Goal: Task Accomplishment & Management: Complete application form

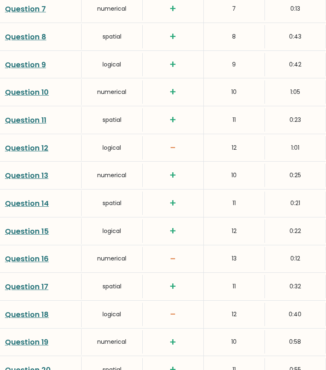
scroll to position [1336, 0]
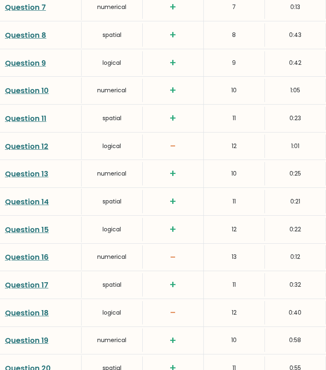
click at [32, 146] on link "Question 12" at bounding box center [26, 146] width 43 height 10
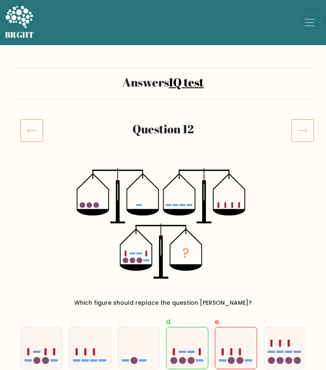
click at [304, 127] on icon at bounding box center [302, 130] width 23 height 23
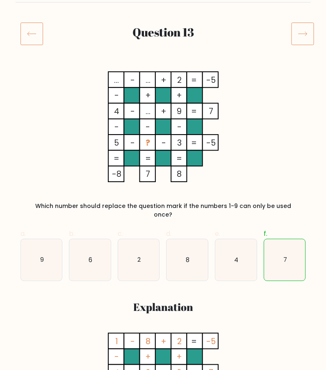
scroll to position [55, 0]
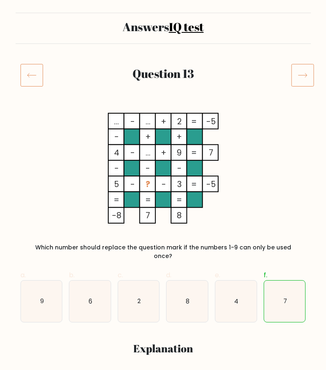
click at [309, 66] on icon at bounding box center [302, 75] width 23 height 23
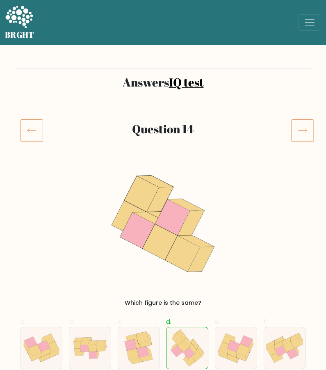
click at [300, 134] on icon at bounding box center [302, 130] width 23 height 23
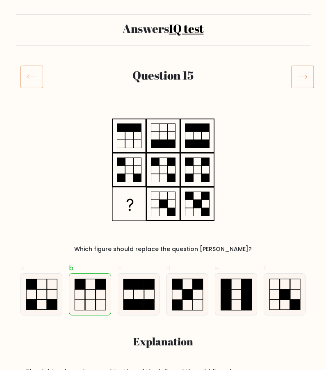
scroll to position [21, 0]
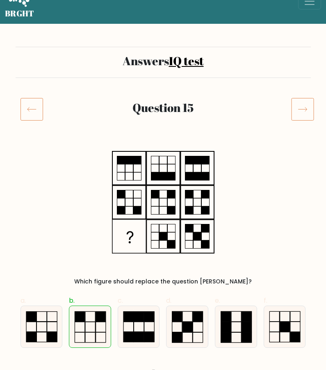
click at [307, 104] on icon at bounding box center [302, 109] width 23 height 23
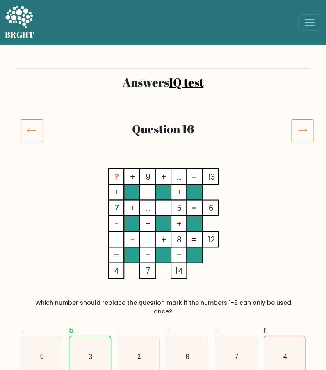
click at [305, 126] on icon at bounding box center [302, 130] width 23 height 23
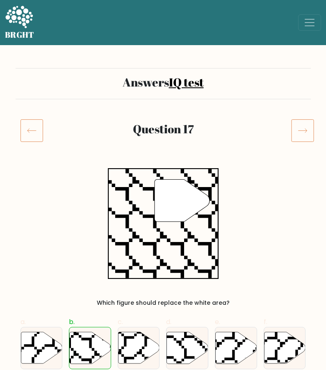
click at [303, 129] on icon at bounding box center [302, 130] width 23 height 23
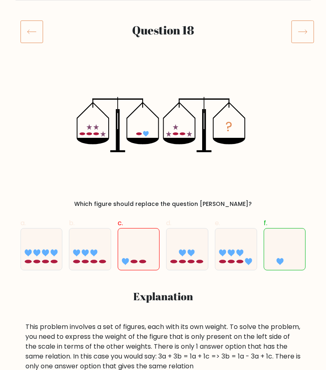
scroll to position [92, 0]
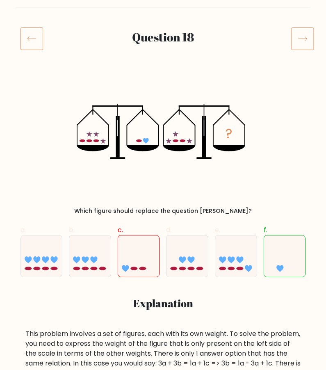
click at [27, 29] on icon at bounding box center [31, 38] width 23 height 23
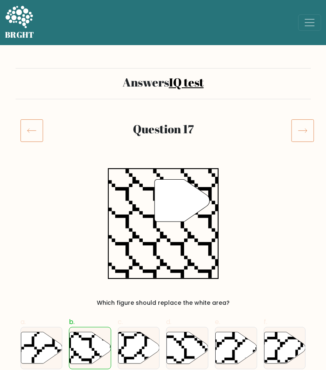
click at [26, 132] on icon at bounding box center [31, 130] width 23 height 23
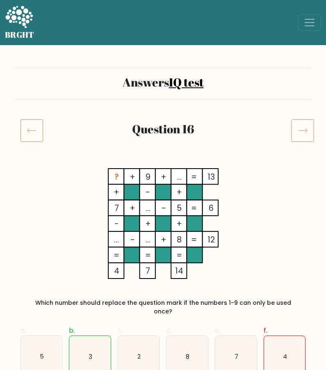
click at [28, 126] on icon at bounding box center [31, 130] width 23 height 23
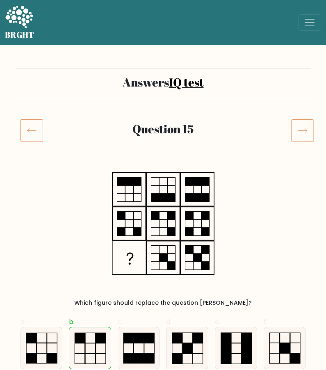
click at [28, 126] on icon at bounding box center [31, 130] width 23 height 23
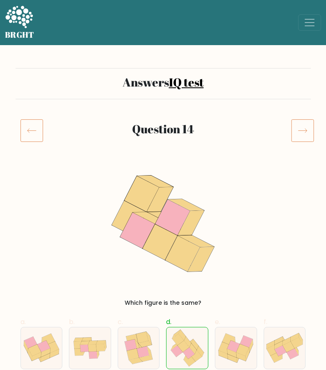
click at [28, 126] on icon at bounding box center [31, 130] width 23 height 23
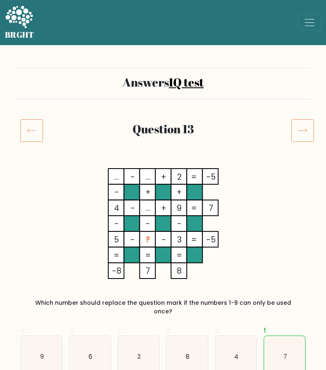
click at [28, 126] on icon at bounding box center [31, 130] width 23 height 23
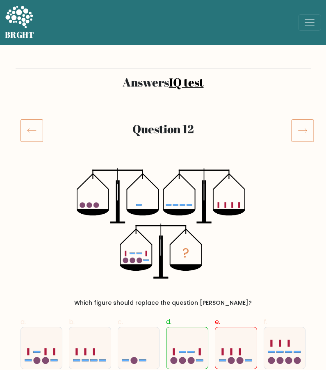
click at [307, 128] on icon at bounding box center [302, 130] width 23 height 23
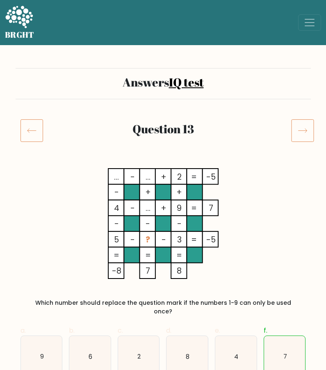
click at [223, 26] on div "BRGHT BRGHT Take the test [PERSON_NAME] Dashboard Profile Settings Logout Dashb…" at bounding box center [163, 22] width 326 height 39
click at [312, 138] on icon at bounding box center [302, 130] width 23 height 23
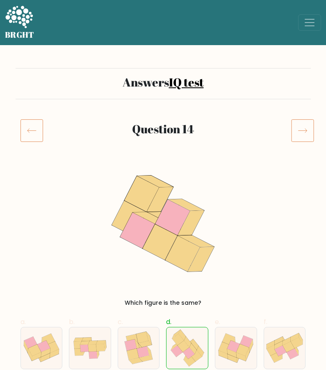
click at [310, 132] on icon at bounding box center [302, 130] width 23 height 23
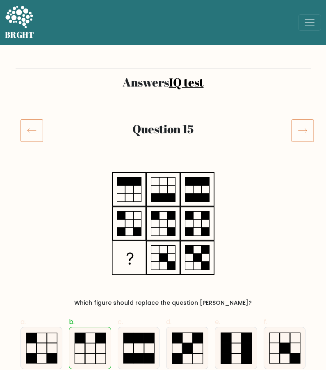
click at [310, 132] on icon at bounding box center [302, 130] width 23 height 23
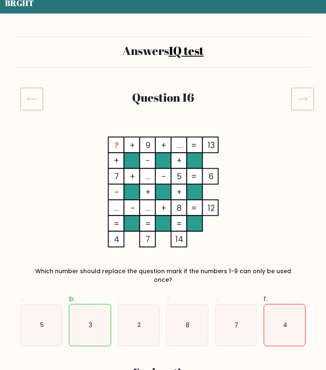
scroll to position [34, 0]
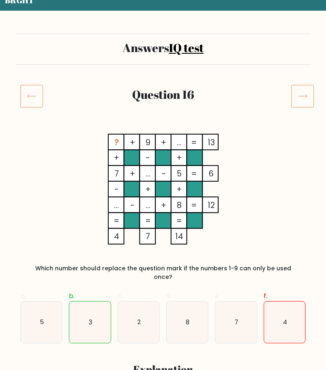
click at [307, 106] on icon at bounding box center [302, 95] width 23 height 23
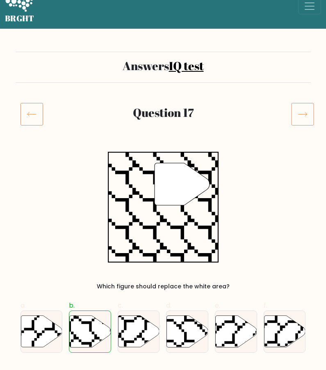
scroll to position [34, 0]
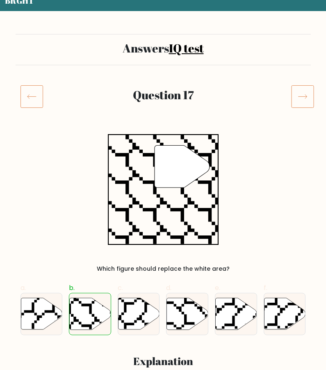
click at [302, 98] on icon at bounding box center [302, 96] width 23 height 23
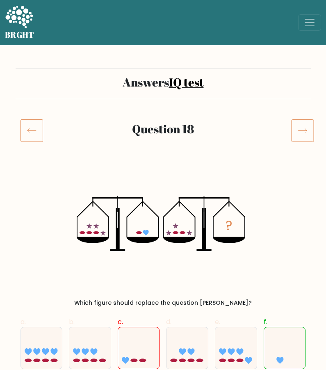
click at [300, 122] on icon at bounding box center [302, 130] width 23 height 23
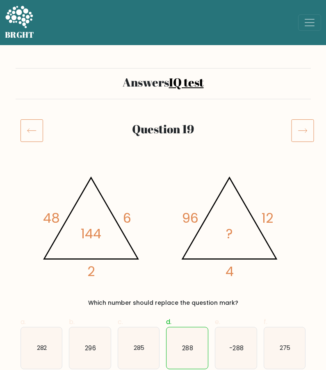
click at [299, 123] on icon at bounding box center [302, 130] width 23 height 23
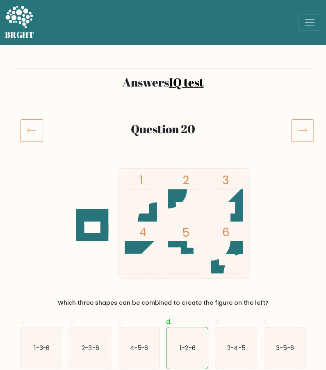
scroll to position [12, 0]
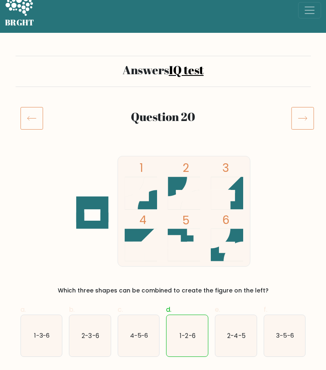
click at [303, 114] on icon at bounding box center [302, 118] width 23 height 23
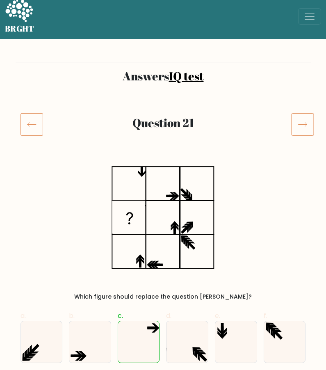
scroll to position [1, 0]
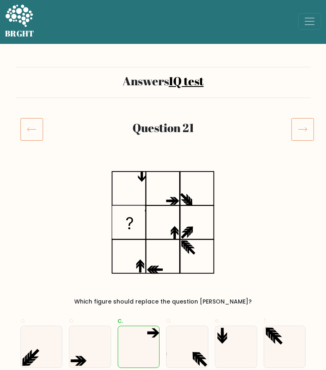
click at [303, 129] on icon at bounding box center [302, 129] width 9 height 4
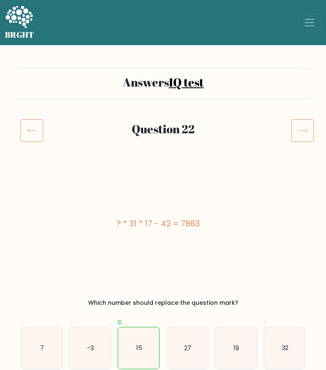
click at [299, 130] on icon at bounding box center [302, 131] width 9 height 4
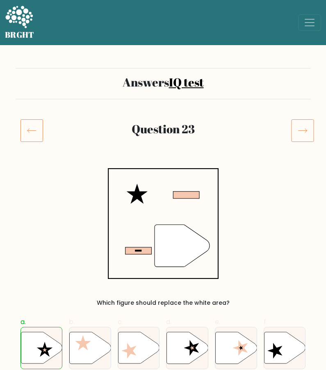
click at [299, 130] on icon at bounding box center [302, 131] width 9 height 4
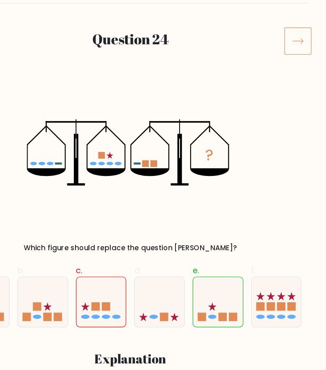
scroll to position [96, 0]
click at [301, 34] on icon at bounding box center [302, 34] width 23 height 23
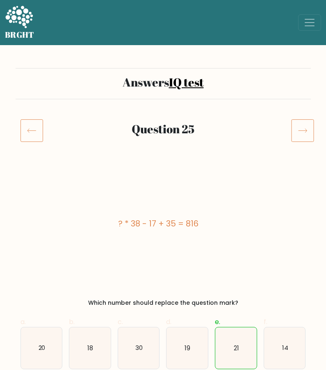
click at [301, 122] on icon at bounding box center [302, 130] width 23 height 23
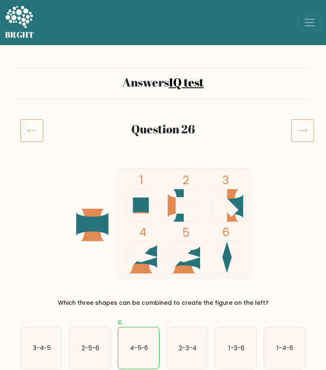
click at [301, 122] on icon at bounding box center [302, 130] width 23 height 23
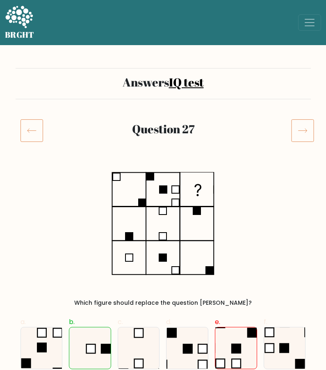
click at [301, 122] on icon at bounding box center [302, 130] width 23 height 23
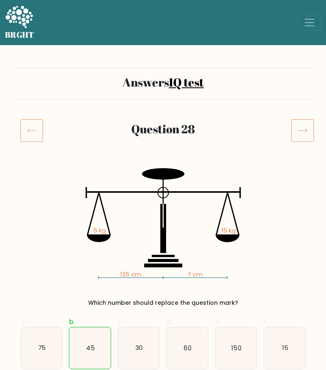
click at [300, 127] on icon at bounding box center [302, 130] width 23 height 23
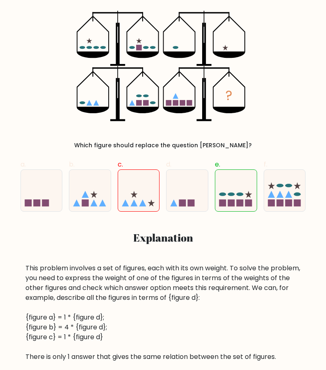
scroll to position [103, 0]
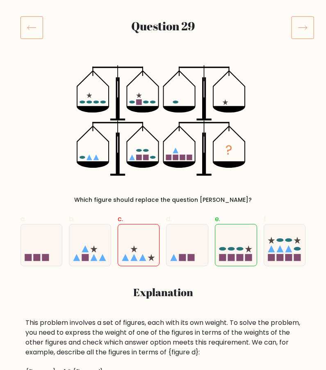
click at [306, 28] on icon at bounding box center [302, 28] width 9 height 4
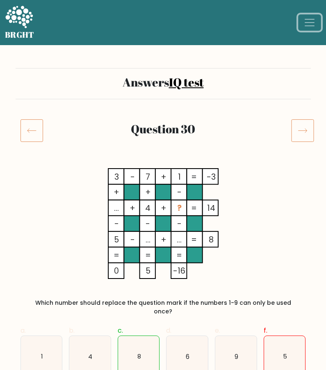
click at [306, 28] on span "Toggle navigation" at bounding box center [309, 22] width 12 height 12
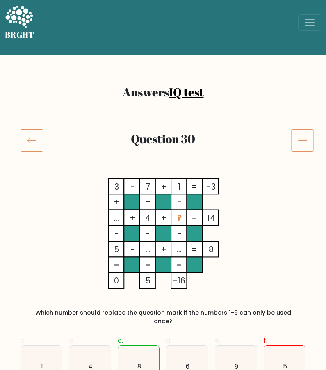
click at [299, 141] on icon at bounding box center [302, 140] width 23 height 23
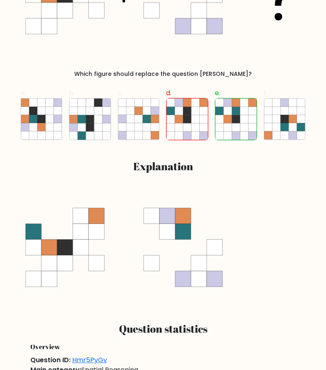
scroll to position [228, 0]
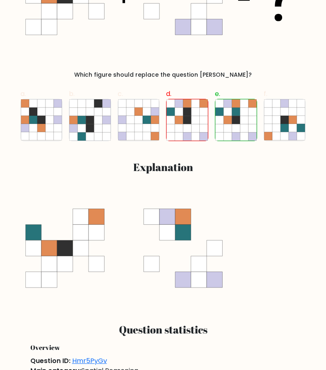
click at [245, 194] on icon "#fig1{ animation-name: fig1Anim; animation-duration: 10s; animation-iteration-c…" at bounding box center [162, 248] width 275 height 111
click at [174, 211] on icon "#fig1{ animation-name: fig1Anim; animation-duration: 10s; animation-iteration-c…" at bounding box center [162, 248] width 275 height 111
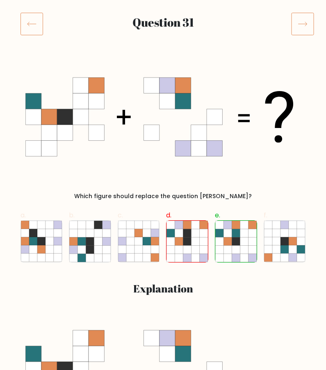
scroll to position [83, 0]
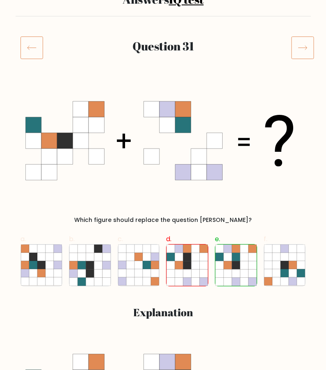
click at [299, 46] on icon at bounding box center [302, 47] width 23 height 23
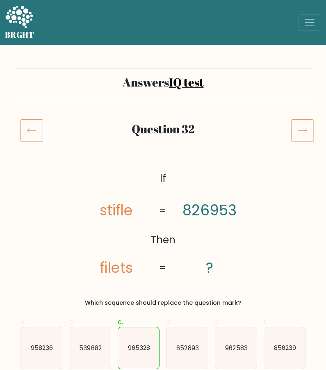
click at [309, 125] on icon at bounding box center [302, 130] width 23 height 23
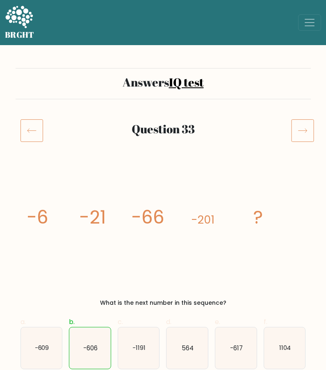
click at [304, 133] on icon at bounding box center [302, 130] width 23 height 23
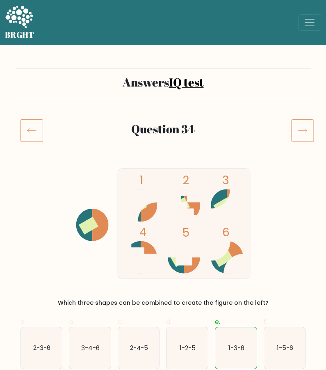
click at [304, 131] on icon at bounding box center [302, 130] width 23 height 23
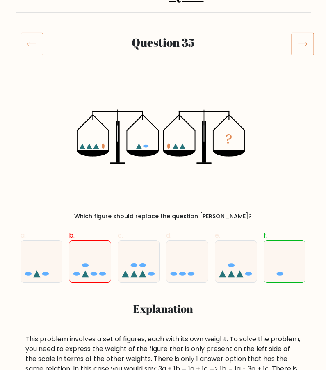
scroll to position [89, 0]
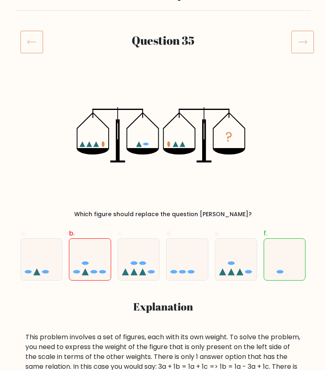
click at [302, 46] on icon at bounding box center [302, 41] width 23 height 23
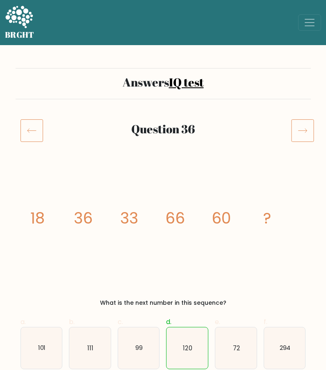
click at [295, 136] on icon at bounding box center [302, 130] width 23 height 23
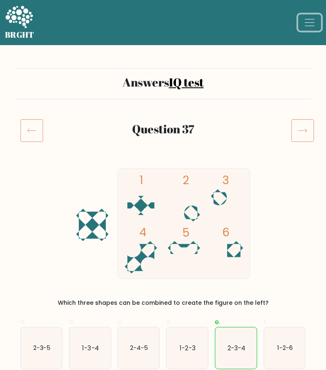
click at [311, 27] on span "Toggle navigation" at bounding box center [309, 22] width 12 height 12
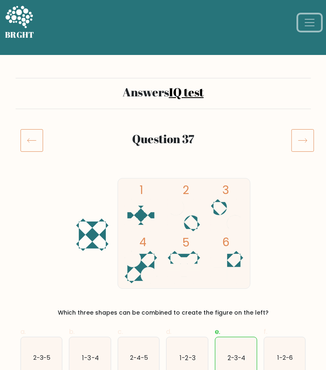
click at [308, 21] on span "Toggle navigation" at bounding box center [309, 22] width 12 height 12
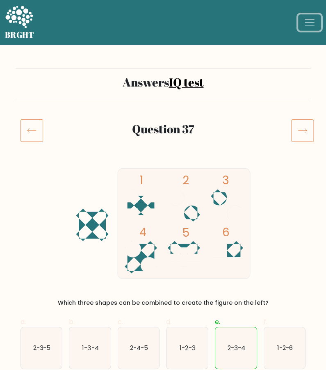
click at [308, 21] on span "Toggle navigation" at bounding box center [309, 22] width 12 height 12
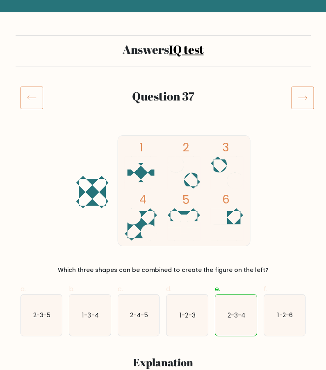
scroll to position [24, 0]
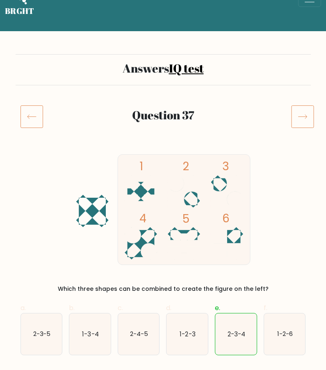
click at [179, 60] on link "IQ test" at bounding box center [186, 68] width 35 height 16
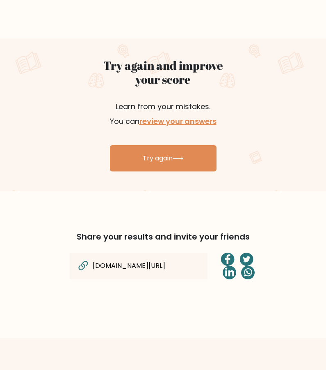
scroll to position [419, 0]
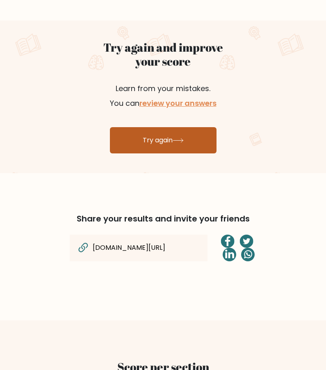
click at [191, 146] on link "Try again" at bounding box center [163, 140] width 107 height 26
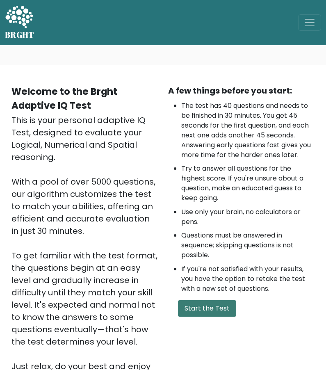
click at [206, 307] on button "Start the Test" at bounding box center [207, 308] width 58 height 16
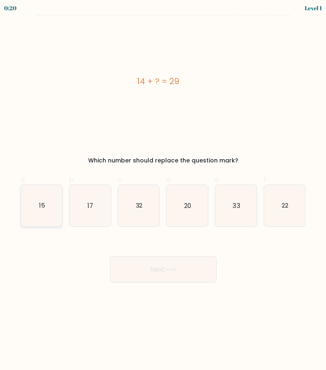
click at [51, 197] on icon "15" at bounding box center [41, 205] width 41 height 41
click at [163, 190] on input "a. 15" at bounding box center [163, 187] width 0 height 5
radio input "true"
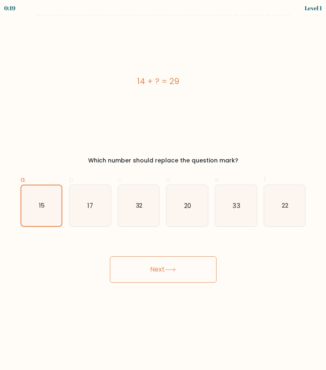
click at [171, 275] on button "Next" at bounding box center [163, 269] width 107 height 26
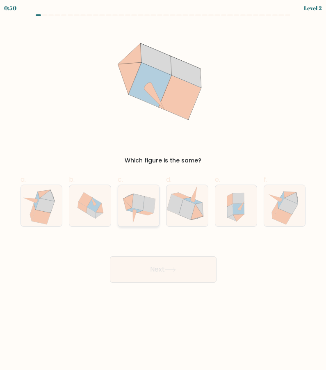
click at [152, 215] on icon at bounding box center [138, 205] width 41 height 41
click at [163, 190] on input "c." at bounding box center [163, 187] width 0 height 5
radio input "true"
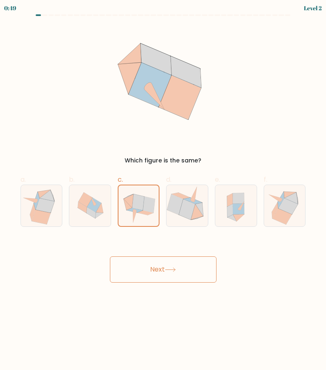
click at [172, 265] on button "Next" at bounding box center [163, 269] width 107 height 26
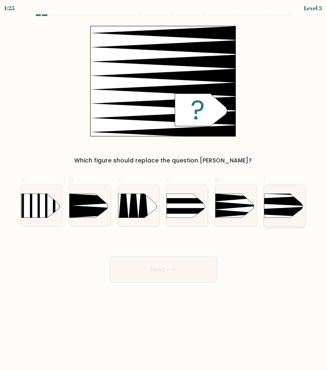
click at [288, 211] on icon at bounding box center [256, 212] width 108 height 10
click at [164, 190] on input "f." at bounding box center [163, 187] width 0 height 5
radio input "true"
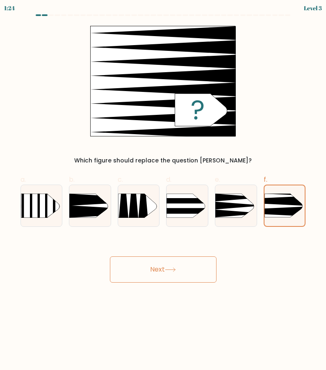
click at [194, 267] on button "Next" at bounding box center [163, 269] width 107 height 26
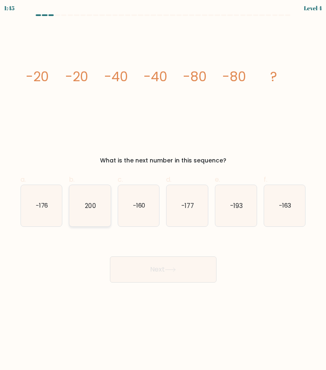
click at [78, 204] on icon "200" at bounding box center [89, 205] width 41 height 41
click at [163, 190] on input "b. 200" at bounding box center [163, 187] width 0 height 5
radio input "true"
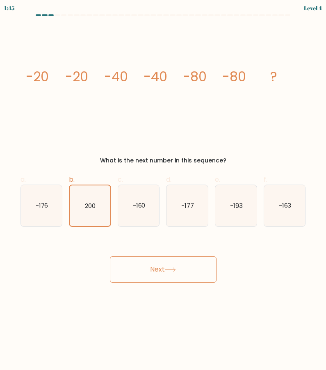
click at [146, 272] on button "Next" at bounding box center [163, 269] width 107 height 26
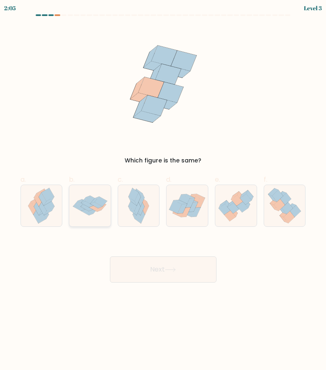
click at [99, 209] on icon at bounding box center [95, 209] width 12 height 6
click at [163, 190] on input "b." at bounding box center [163, 187] width 0 height 5
radio input "true"
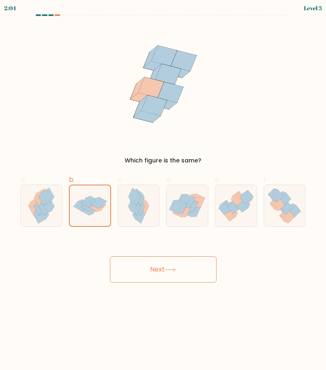
click at [157, 277] on button "Next" at bounding box center [163, 269] width 107 height 26
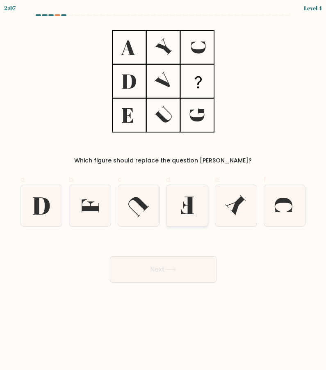
click at [190, 209] on icon at bounding box center [187, 204] width 13 height 17
click at [164, 190] on input "d." at bounding box center [163, 187] width 0 height 5
radio input "true"
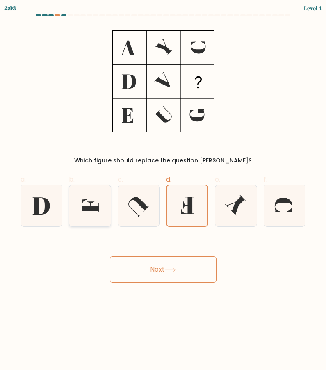
click at [111, 207] on div at bounding box center [90, 205] width 42 height 42
click at [163, 190] on input "b." at bounding box center [163, 187] width 0 height 5
radio input "true"
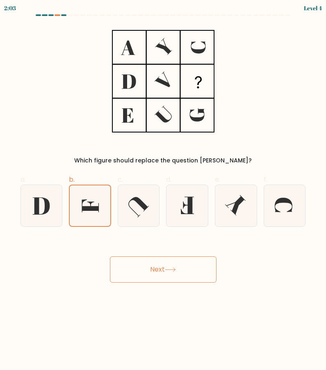
click at [166, 257] on button "Next" at bounding box center [163, 269] width 107 height 26
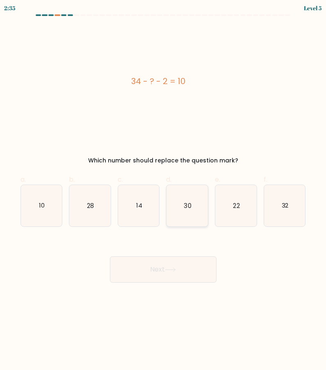
click at [188, 210] on icon "30" at bounding box center [186, 205] width 41 height 41
click at [164, 190] on input "d. 30" at bounding box center [163, 187] width 0 height 5
radio input "true"
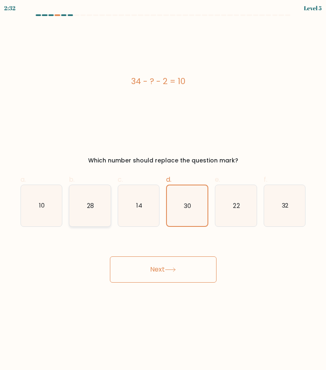
click at [98, 195] on icon "28" at bounding box center [89, 205] width 41 height 41
click at [163, 190] on input "b. 28" at bounding box center [163, 187] width 0 height 5
radio input "true"
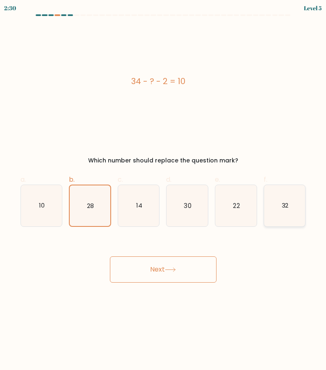
click at [280, 206] on icon "32" at bounding box center [284, 205] width 41 height 41
click at [164, 190] on input "f. 32" at bounding box center [163, 187] width 0 height 5
radio input "true"
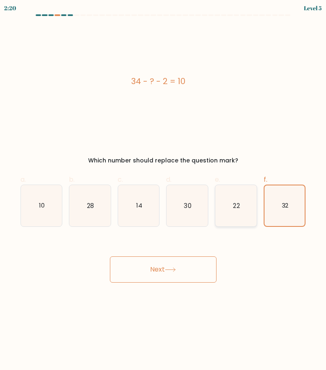
click at [234, 198] on icon "22" at bounding box center [235, 205] width 41 height 41
click at [164, 190] on input "e. 22" at bounding box center [163, 187] width 0 height 5
radio input "true"
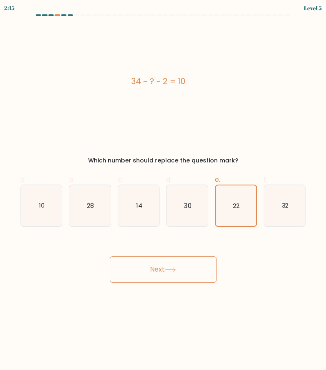
click at [186, 268] on button "Next" at bounding box center [163, 269] width 107 height 26
click at [161, 270] on button "Next" at bounding box center [163, 269] width 107 height 26
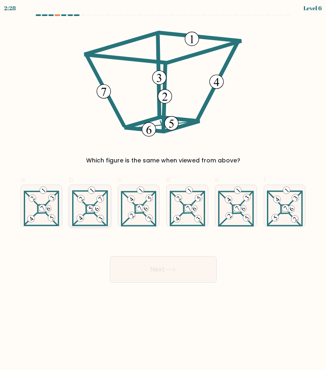
click at [99, 207] on 898 at bounding box center [96, 209] width 10 height 10
click at [163, 190] on input "b." at bounding box center [163, 187] width 0 height 5
radio input "true"
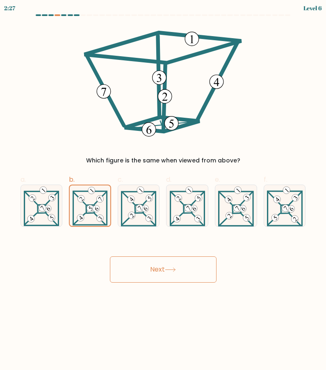
click at [152, 262] on button "Next" at bounding box center [163, 269] width 107 height 26
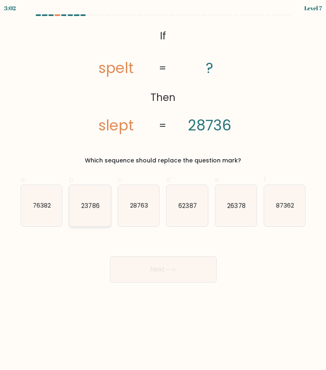
click at [98, 198] on icon "23786" at bounding box center [89, 205] width 41 height 41
click at [163, 190] on input "b. 23786" at bounding box center [163, 187] width 0 height 5
radio input "true"
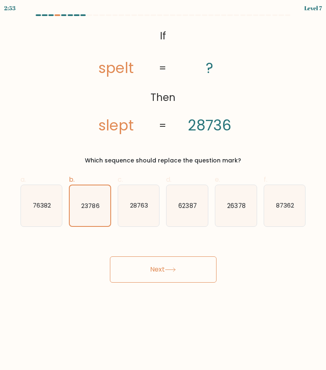
click at [135, 284] on body "2:53 Level 7 If" at bounding box center [163, 185] width 326 height 370
click at [140, 276] on button "Next" at bounding box center [163, 269] width 107 height 26
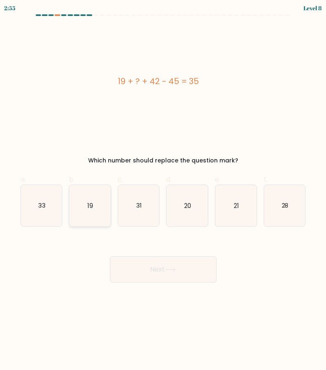
click at [103, 205] on icon "19" at bounding box center [89, 205] width 41 height 41
click at [163, 190] on input "b. 19" at bounding box center [163, 187] width 0 height 5
radio input "true"
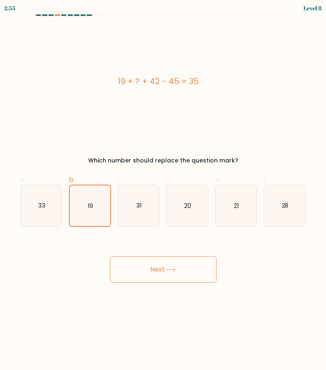
click at [146, 251] on div "Next" at bounding box center [163, 259] width 295 height 46
click at [148, 265] on button "Next" at bounding box center [163, 269] width 107 height 26
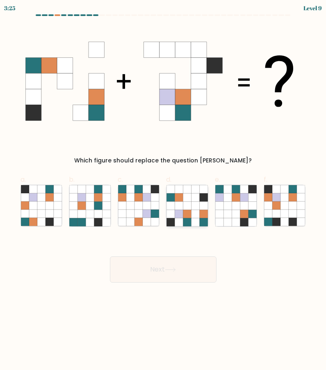
click at [191, 212] on icon at bounding box center [187, 213] width 8 height 8
click at [164, 190] on input "d." at bounding box center [163, 187] width 0 height 5
radio input "true"
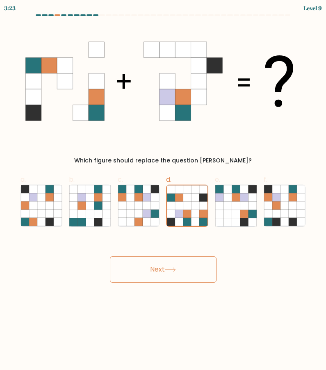
click at [181, 258] on button "Next" at bounding box center [163, 269] width 107 height 26
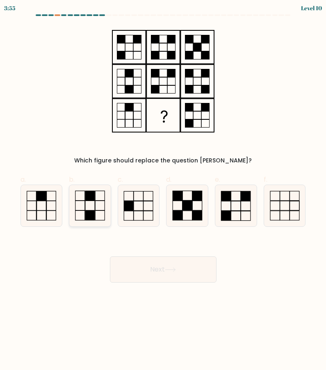
click at [102, 202] on icon at bounding box center [89, 205] width 41 height 41
click at [163, 190] on input "b." at bounding box center [163, 187] width 0 height 5
radio input "true"
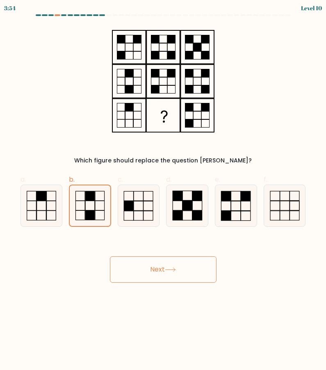
click at [159, 274] on button "Next" at bounding box center [163, 269] width 107 height 26
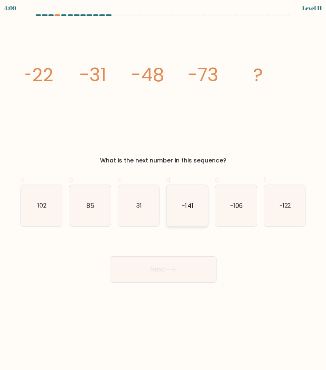
click at [189, 213] on icon "-141" at bounding box center [186, 205] width 41 height 41
click at [164, 190] on input "d. -141" at bounding box center [163, 187] width 0 height 5
radio input "true"
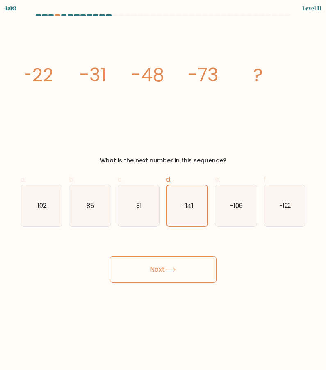
click at [185, 255] on div "Next" at bounding box center [163, 259] width 295 height 46
click at [188, 270] on button "Next" at bounding box center [163, 269] width 107 height 26
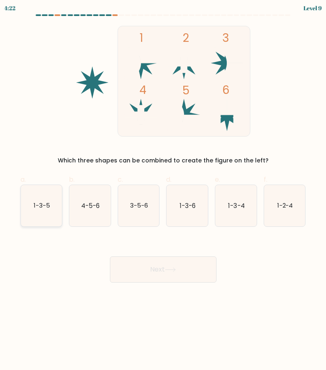
click at [43, 197] on icon "1-3-5" at bounding box center [41, 205] width 41 height 41
click at [163, 190] on input "a. 1-3-5" at bounding box center [163, 187] width 0 height 5
radio input "true"
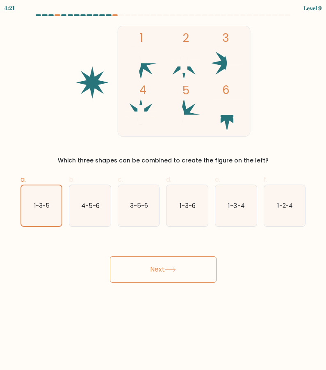
click at [114, 267] on button "Next" at bounding box center [163, 269] width 107 height 26
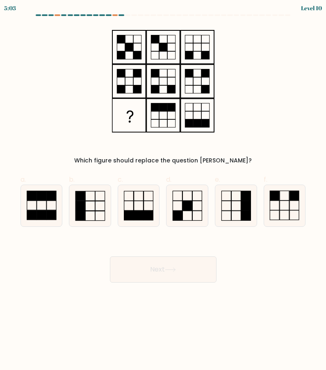
click at [171, 170] on div "a. b. c." at bounding box center [163, 197] width 292 height 59
click at [45, 205] on icon at bounding box center [41, 205] width 41 height 41
click at [163, 190] on input "a." at bounding box center [163, 187] width 0 height 5
radio input "true"
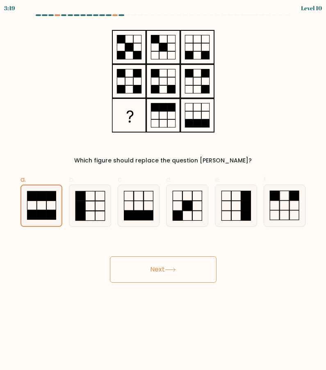
click at [182, 262] on button "Next" at bounding box center [163, 269] width 107 height 26
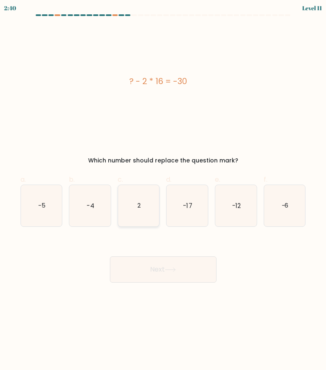
click at [149, 223] on icon "2" at bounding box center [138, 205] width 41 height 41
click at [163, 190] on input "c. 2" at bounding box center [163, 187] width 0 height 5
radio input "true"
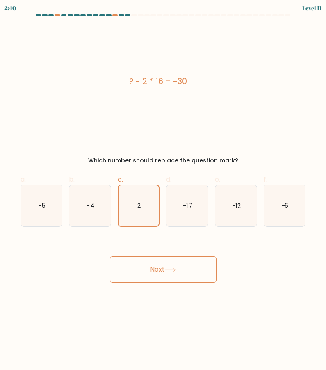
click at [152, 282] on button "Next" at bounding box center [163, 269] width 107 height 26
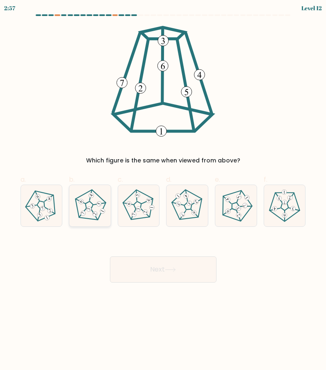
click at [103, 200] on 190 at bounding box center [88, 205] width 39 height 40
click at [163, 190] on input "b." at bounding box center [163, 187] width 0 height 5
radio input "true"
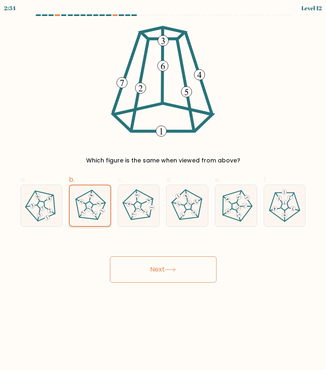
click at [91, 206] on icon at bounding box center [90, 205] width 32 height 32
click at [163, 190] on input "b." at bounding box center [163, 187] width 0 height 5
click at [141, 259] on button "Next" at bounding box center [163, 269] width 107 height 26
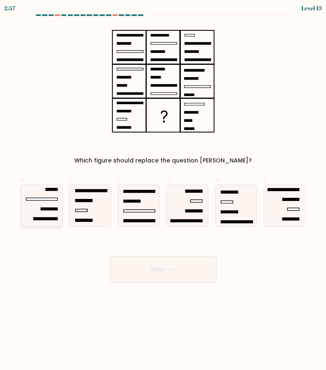
click at [55, 207] on icon at bounding box center [41, 205] width 41 height 41
click at [163, 190] on input "a." at bounding box center [163, 187] width 0 height 5
radio input "true"
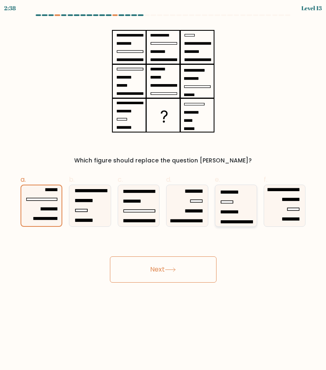
click at [238, 207] on icon at bounding box center [235, 205] width 41 height 41
click at [164, 190] on input "e." at bounding box center [163, 187] width 0 height 5
radio input "true"
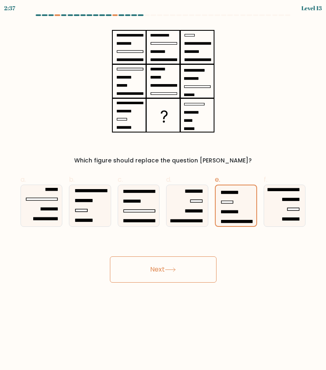
click at [167, 270] on icon at bounding box center [170, 269] width 11 height 5
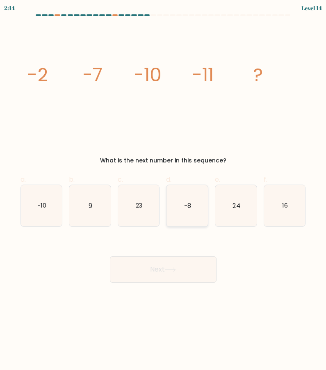
click at [184, 209] on icon "-8" at bounding box center [186, 205] width 41 height 41
click at [164, 190] on input "d. -8" at bounding box center [163, 187] width 0 height 5
radio input "true"
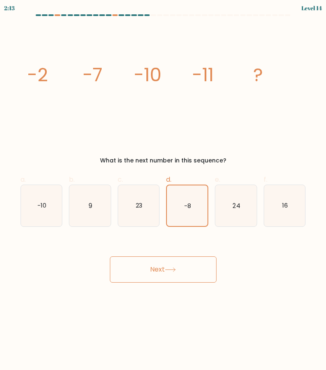
click at [168, 267] on icon at bounding box center [170, 269] width 11 height 5
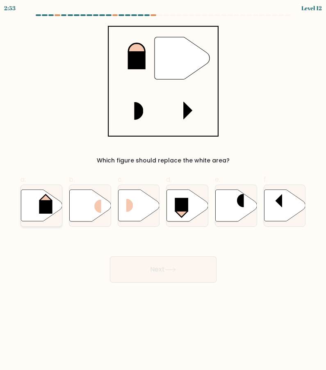
click at [54, 206] on icon at bounding box center [41, 205] width 41 height 32
click at [163, 190] on input "a." at bounding box center [163, 187] width 0 height 5
radio input "true"
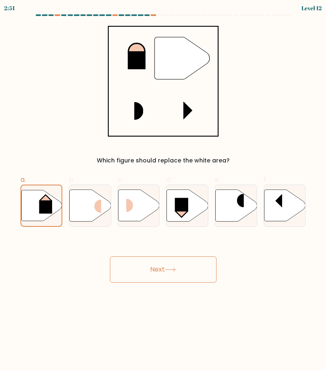
click at [144, 266] on button "Next" at bounding box center [163, 269] width 107 height 26
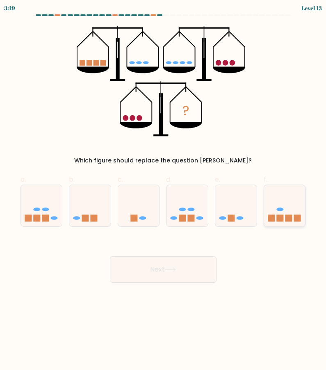
click at [273, 214] on rect at bounding box center [271, 217] width 7 height 7
click at [164, 190] on input "f." at bounding box center [163, 187] width 0 height 5
radio input "true"
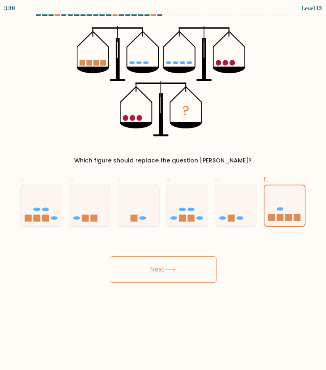
click at [190, 251] on div "Next" at bounding box center [163, 259] width 295 height 46
click at [189, 271] on button "Next" at bounding box center [163, 269] width 107 height 26
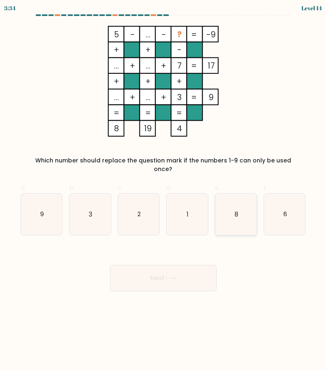
click at [238, 209] on text "8" at bounding box center [236, 213] width 4 height 9
click at [164, 190] on input "e. 8" at bounding box center [163, 187] width 0 height 5
radio input "true"
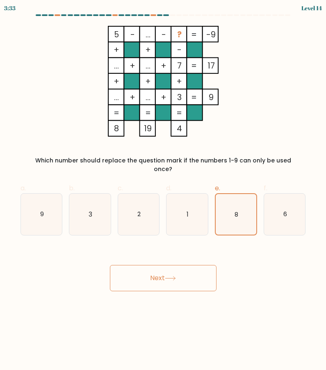
click at [198, 265] on button "Next" at bounding box center [163, 278] width 107 height 26
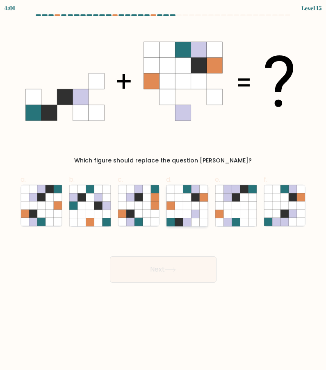
click at [186, 211] on icon at bounding box center [187, 213] width 8 height 8
click at [164, 190] on input "d." at bounding box center [163, 187] width 0 height 5
radio input "true"
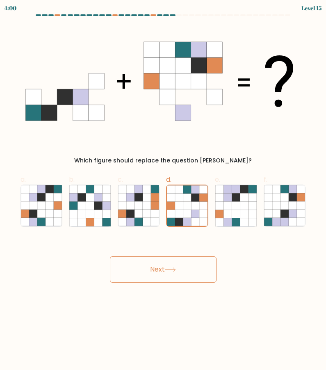
click at [175, 264] on button "Next" at bounding box center [163, 269] width 107 height 26
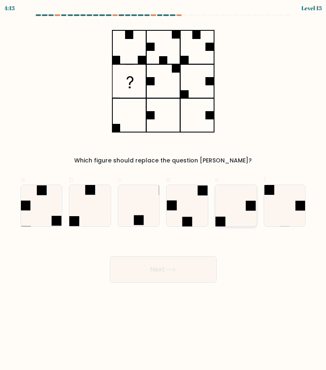
click at [236, 210] on icon at bounding box center [235, 205] width 41 height 41
click at [164, 190] on input "e." at bounding box center [163, 187] width 0 height 5
radio input "true"
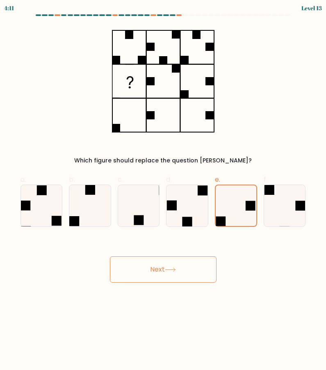
click at [184, 277] on button "Next" at bounding box center [163, 269] width 107 height 26
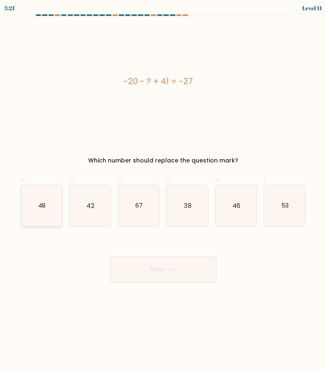
click at [57, 213] on icon "48" at bounding box center [41, 205] width 41 height 41
click at [163, 190] on input "a. 48" at bounding box center [163, 187] width 0 height 5
radio input "true"
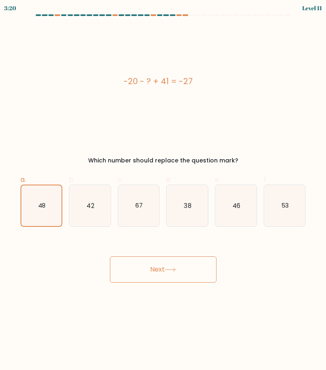
click at [138, 270] on button "Next" at bounding box center [163, 269] width 107 height 26
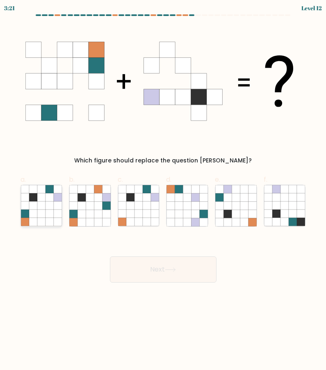
click at [36, 216] on icon at bounding box center [33, 213] width 8 height 8
click at [163, 190] on input "a." at bounding box center [163, 187] width 0 height 5
radio input "true"
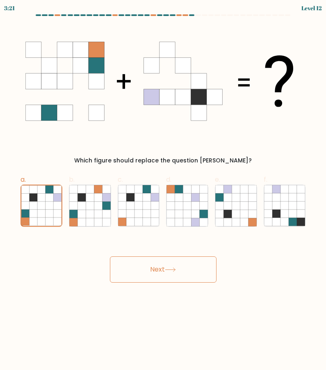
click at [170, 275] on button "Next" at bounding box center [163, 269] width 107 height 26
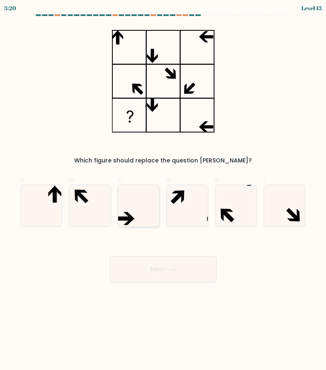
click at [120, 216] on icon at bounding box center [138, 205] width 41 height 41
click at [163, 190] on input "c." at bounding box center [163, 187] width 0 height 5
radio input "true"
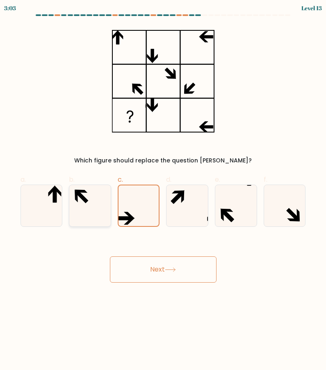
click at [69, 189] on icon at bounding box center [89, 205] width 41 height 41
click at [163, 189] on input "b." at bounding box center [163, 187] width 0 height 5
radio input "true"
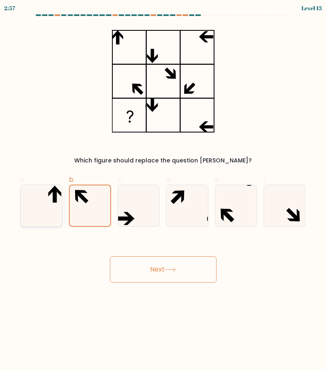
click at [57, 188] on icon at bounding box center [58, 190] width 7 height 11
click at [163, 188] on input "a." at bounding box center [163, 187] width 0 height 5
radio input "true"
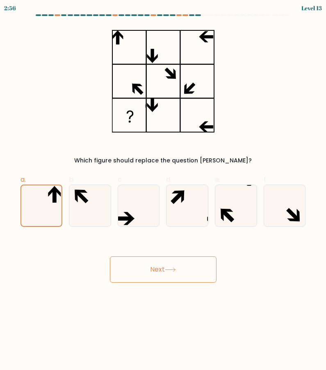
click at [152, 258] on button "Next" at bounding box center [163, 269] width 107 height 26
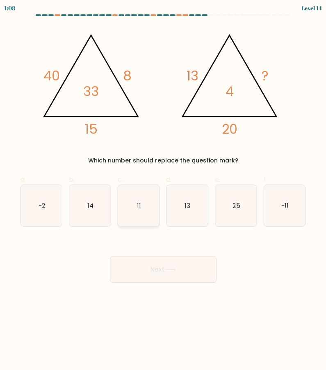
click at [135, 209] on icon "11" at bounding box center [138, 205] width 41 height 41
click at [163, 190] on input "c. 11" at bounding box center [163, 187] width 0 height 5
radio input "true"
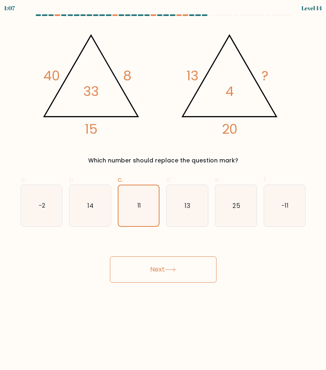
click at [163, 283] on body "1:07 Level 14" at bounding box center [163, 185] width 326 height 370
click at [167, 268] on icon at bounding box center [170, 269] width 11 height 5
click at [171, 268] on icon at bounding box center [170, 269] width 11 height 5
click at [155, 274] on button "Next" at bounding box center [163, 269] width 107 height 26
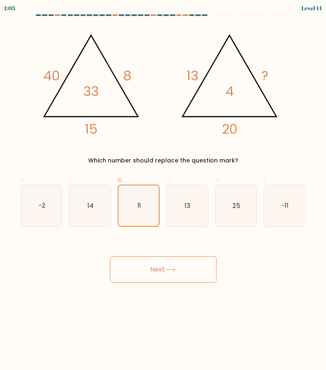
click at [155, 274] on button "Next" at bounding box center [163, 269] width 107 height 26
click at [187, 199] on icon "13" at bounding box center [186, 205] width 41 height 41
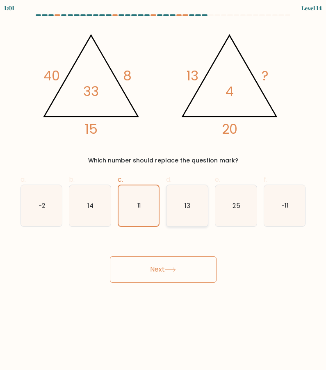
click at [164, 190] on input "d. 13" at bounding box center [163, 187] width 0 height 5
radio input "true"
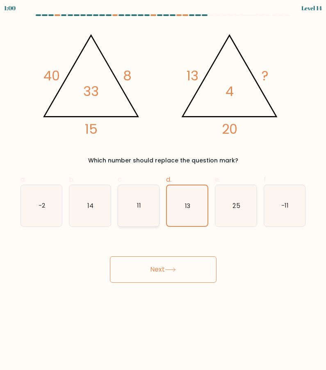
click at [149, 200] on icon "11" at bounding box center [138, 205] width 41 height 41
click at [163, 190] on input "c. 11" at bounding box center [163, 187] width 0 height 5
radio input "true"
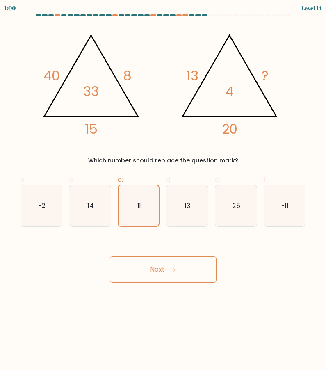
click at [161, 252] on div "Next" at bounding box center [163, 259] width 295 height 46
click at [162, 272] on button "Next" at bounding box center [163, 269] width 107 height 26
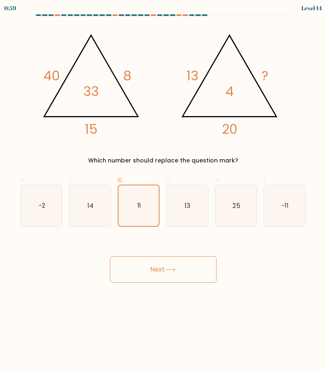
click at [162, 272] on button "Next" at bounding box center [163, 269] width 107 height 26
click at [75, 193] on icon "14" at bounding box center [89, 205] width 41 height 41
click at [163, 190] on input "b. 14" at bounding box center [163, 187] width 0 height 5
radio input "true"
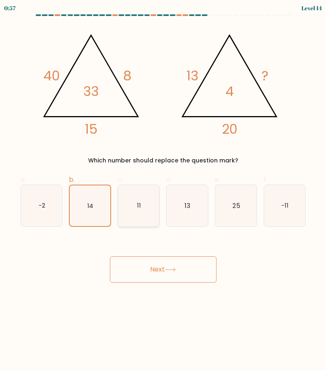
click at [132, 202] on icon "11" at bounding box center [138, 205] width 41 height 41
click at [163, 190] on input "c. 11" at bounding box center [163, 187] width 0 height 5
radio input "true"
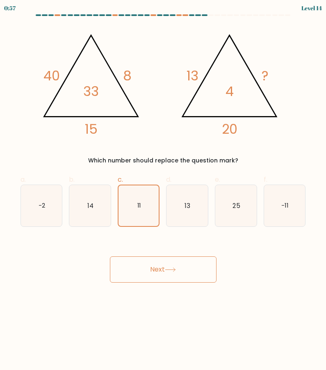
click at [136, 255] on div "Next" at bounding box center [163, 259] width 295 height 46
click at [135, 264] on button "Next" at bounding box center [163, 269] width 107 height 26
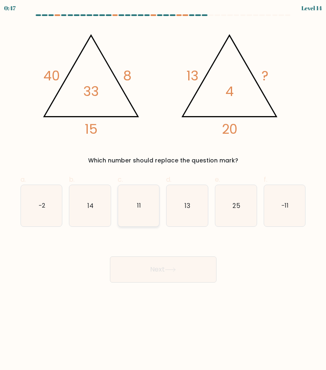
click at [143, 200] on icon "11" at bounding box center [138, 205] width 41 height 41
click at [163, 190] on input "c. 11" at bounding box center [163, 187] width 0 height 5
radio input "true"
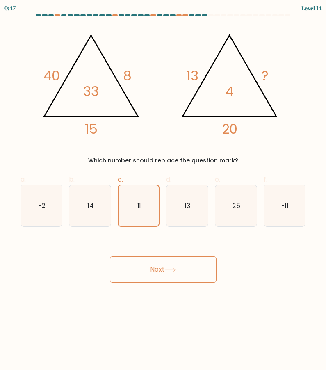
click at [158, 264] on button "Next" at bounding box center [163, 269] width 107 height 26
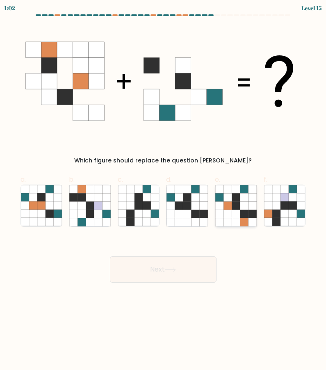
click at [233, 199] on icon at bounding box center [236, 197] width 8 height 8
click at [164, 190] on input "e." at bounding box center [163, 187] width 0 height 5
radio input "true"
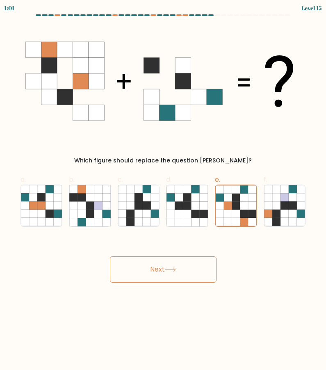
click at [182, 283] on body "1:01 Level 15" at bounding box center [163, 185] width 326 height 370
click at [183, 278] on button "Next" at bounding box center [163, 269] width 107 height 26
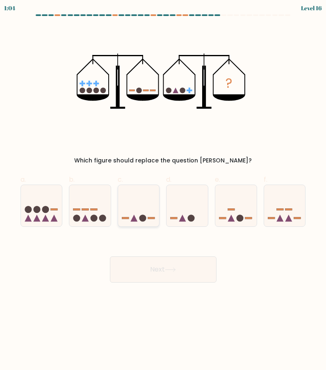
click at [133, 196] on icon at bounding box center [138, 206] width 41 height 34
click at [163, 190] on input "c." at bounding box center [163, 187] width 0 height 5
radio input "true"
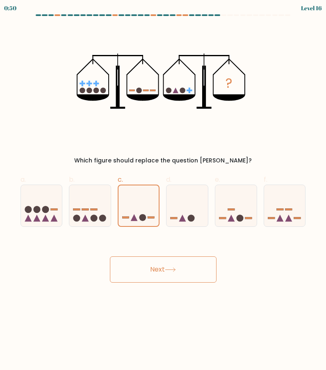
click at [215, 264] on button "Next" at bounding box center [163, 269] width 107 height 26
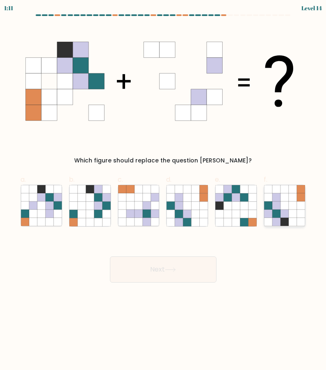
click at [277, 211] on icon at bounding box center [276, 213] width 8 height 8
click at [164, 190] on input "f." at bounding box center [163, 187] width 0 height 5
radio input "true"
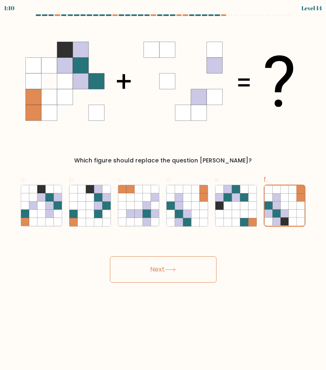
click at [181, 273] on button "Next" at bounding box center [163, 269] width 107 height 26
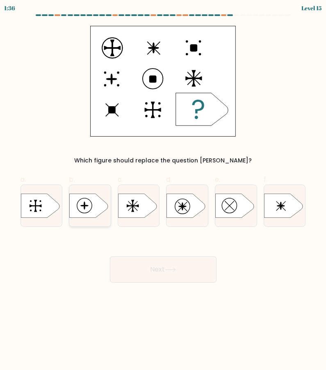
click at [93, 199] on icon at bounding box center [88, 205] width 39 height 24
click at [163, 190] on input "b." at bounding box center [163, 187] width 0 height 5
radio input "true"
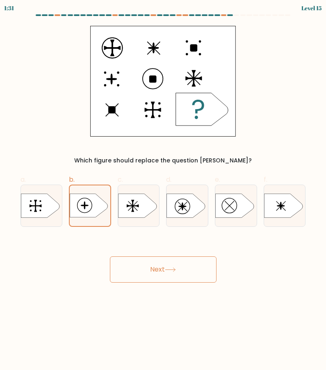
click at [133, 270] on button "Next" at bounding box center [163, 269] width 107 height 26
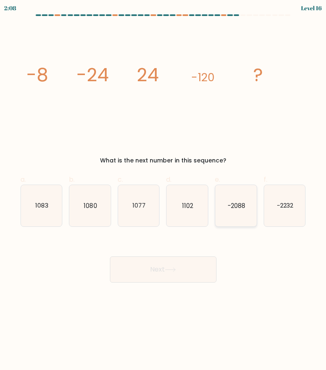
click at [241, 207] on text "-2088" at bounding box center [236, 205] width 18 height 9
click at [164, 190] on input "e. -2088" at bounding box center [163, 187] width 0 height 5
radio input "true"
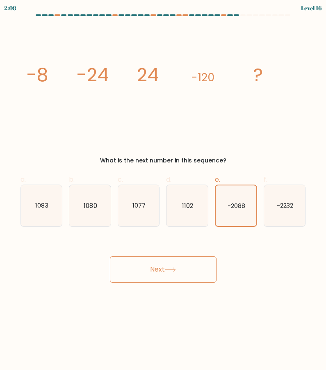
click at [189, 261] on button "Next" at bounding box center [163, 269] width 107 height 26
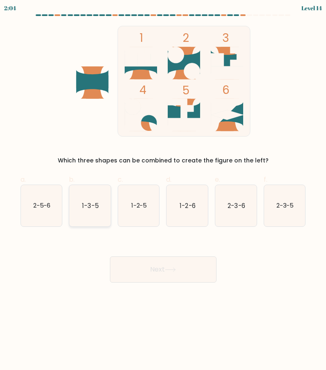
click at [102, 197] on icon "1-3-5" at bounding box center [89, 205] width 41 height 41
click at [163, 190] on input "b. 1-3-5" at bounding box center [163, 187] width 0 height 5
radio input "true"
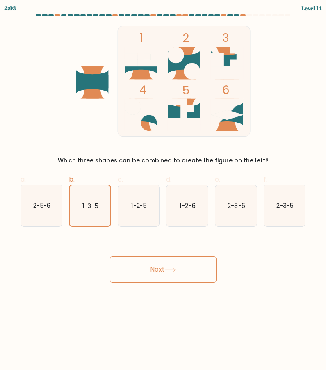
click at [141, 273] on button "Next" at bounding box center [163, 269] width 107 height 26
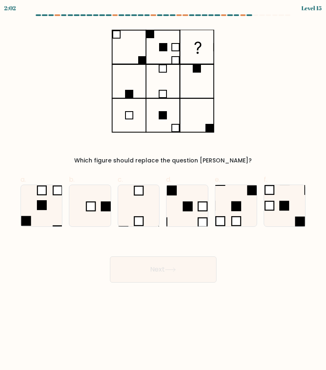
click at [167, 263] on button "Next" at bounding box center [163, 269] width 107 height 26
click at [100, 135] on div "Which figure should replace the question mark?" at bounding box center [163, 95] width 295 height 139
click at [98, 220] on icon at bounding box center [89, 205] width 41 height 41
click at [163, 190] on input "b." at bounding box center [163, 187] width 0 height 5
radio input "true"
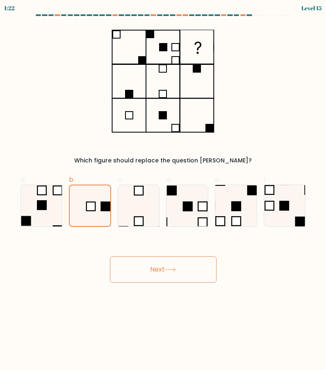
click at [188, 274] on button "Next" at bounding box center [163, 269] width 107 height 26
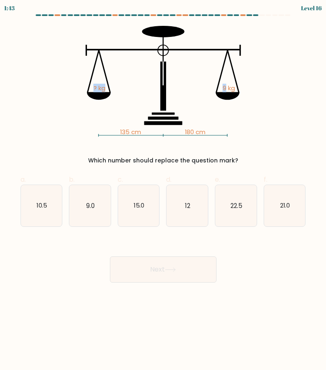
drag, startPoint x: 91, startPoint y: 85, endPoint x: 225, endPoint y: 77, distance: 134.2
click at [225, 77] on icon "135 cm 180 cm ? kg 9 kg" at bounding box center [162, 81] width 275 height 111
click at [80, 212] on icon "9.0" at bounding box center [89, 205] width 41 height 41
click at [163, 190] on input "b. 9.0" at bounding box center [163, 187] width 0 height 5
radio input "true"
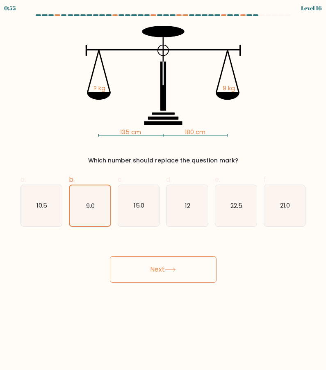
click at [132, 261] on button "Next" at bounding box center [163, 269] width 107 height 26
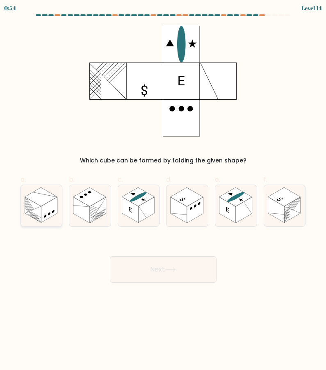
click at [51, 222] on icon at bounding box center [41, 205] width 41 height 41
click at [163, 190] on input "a." at bounding box center [163, 187] width 0 height 5
radio input "true"
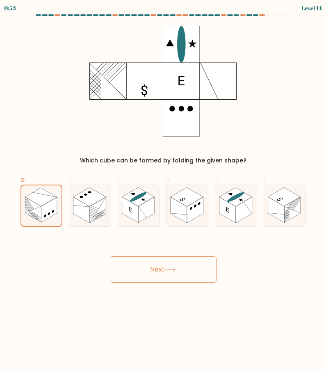
click at [152, 268] on button "Next" at bounding box center [163, 269] width 107 height 26
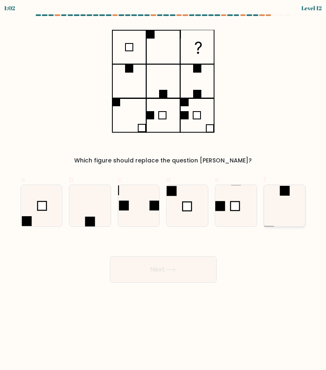
click at [284, 202] on icon at bounding box center [284, 205] width 41 height 41
click at [164, 190] on input "f." at bounding box center [163, 187] width 0 height 5
radio input "true"
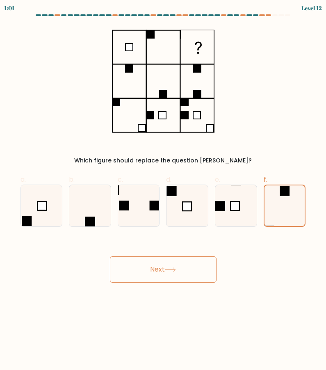
click at [126, 267] on button "Next" at bounding box center [163, 269] width 107 height 26
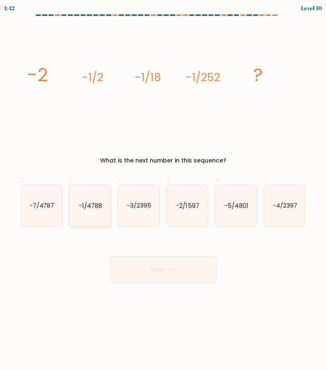
click at [72, 224] on icon "-1/4788" at bounding box center [89, 205] width 41 height 41
click at [163, 190] on input "b. -1/4788" at bounding box center [163, 187] width 0 height 5
radio input "true"
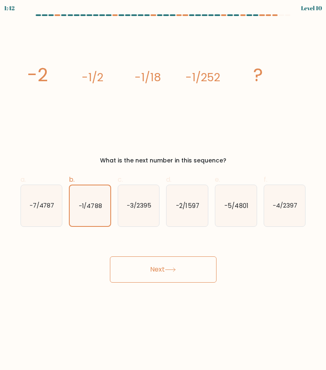
click at [146, 287] on body "1:42 Level 10" at bounding box center [163, 185] width 326 height 370
click at [148, 274] on button "Next" at bounding box center [163, 269] width 107 height 26
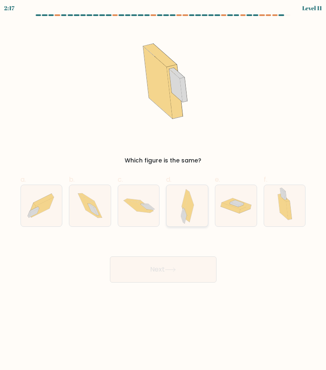
click at [193, 215] on icon at bounding box center [187, 205] width 13 height 41
click at [164, 190] on input "d." at bounding box center [163, 187] width 0 height 5
radio input "true"
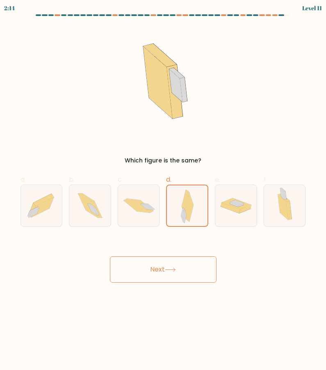
click at [176, 270] on icon at bounding box center [170, 269] width 11 height 5
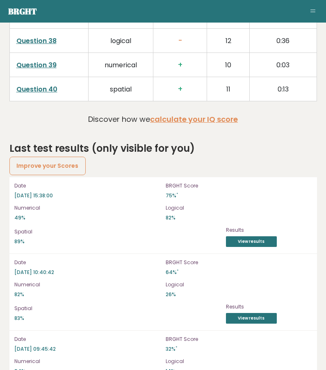
scroll to position [2298, 0]
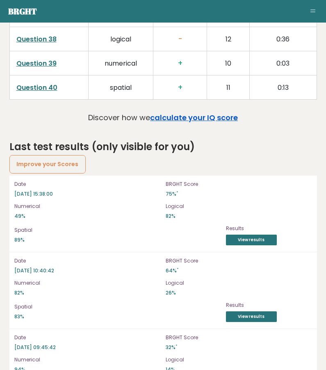
click at [218, 112] on link "calculate your IQ score" at bounding box center [194, 117] width 88 height 10
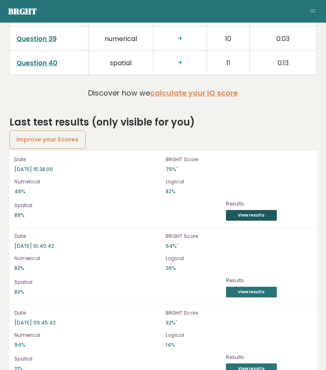
click at [244, 210] on link "View results" at bounding box center [251, 215] width 51 height 11
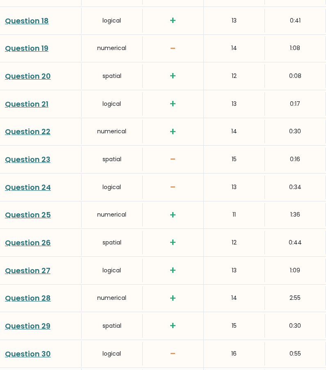
scroll to position [1628, 0]
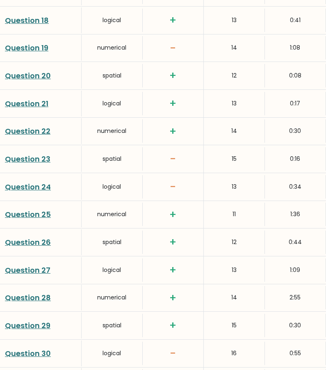
click at [30, 158] on link "Question 23" at bounding box center [27, 159] width 45 height 10
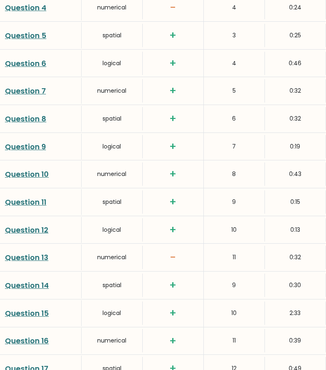
scroll to position [1253, 0]
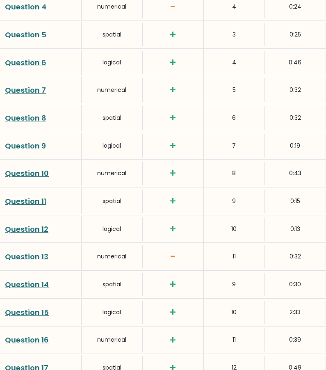
click at [30, 257] on link "Question 13" at bounding box center [26, 256] width 43 height 10
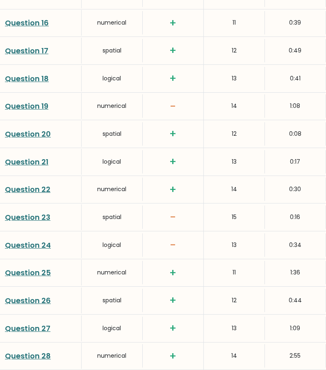
scroll to position [1575, 0]
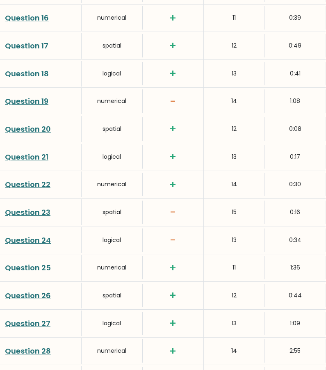
click at [44, 214] on link "Question 23" at bounding box center [27, 212] width 45 height 10
click at [32, 242] on link "Question 24" at bounding box center [28, 240] width 46 height 10
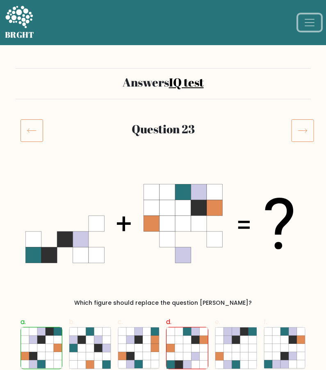
click at [308, 20] on span "Toggle navigation" at bounding box center [309, 22] width 12 height 12
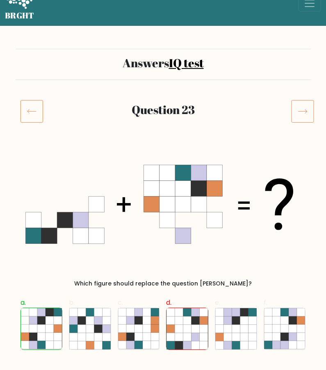
scroll to position [22, 0]
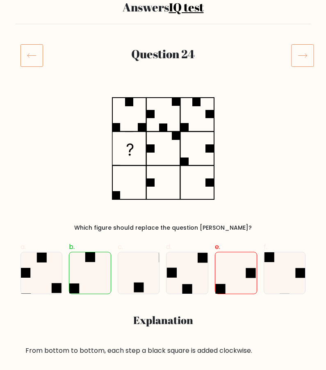
scroll to position [76, 0]
